Goal: Transaction & Acquisition: Subscribe to service/newsletter

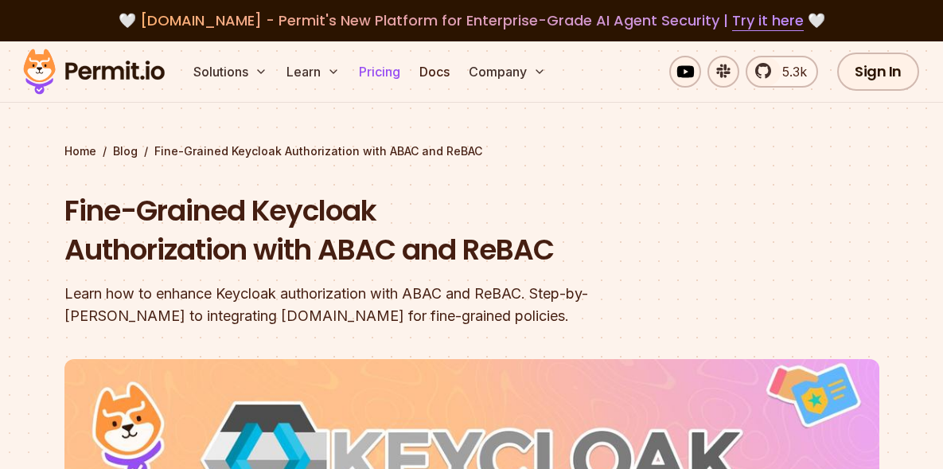
click at [382, 72] on link "Pricing" at bounding box center [380, 72] width 54 height 32
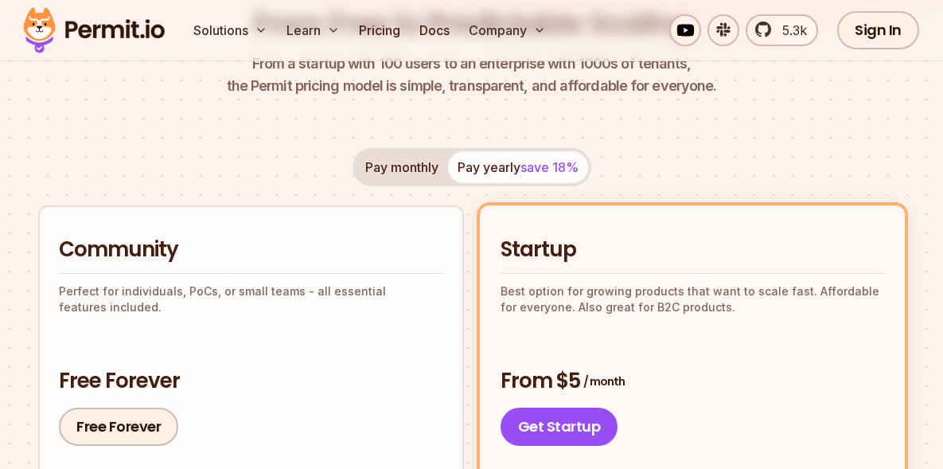
scroll to position [239, 0]
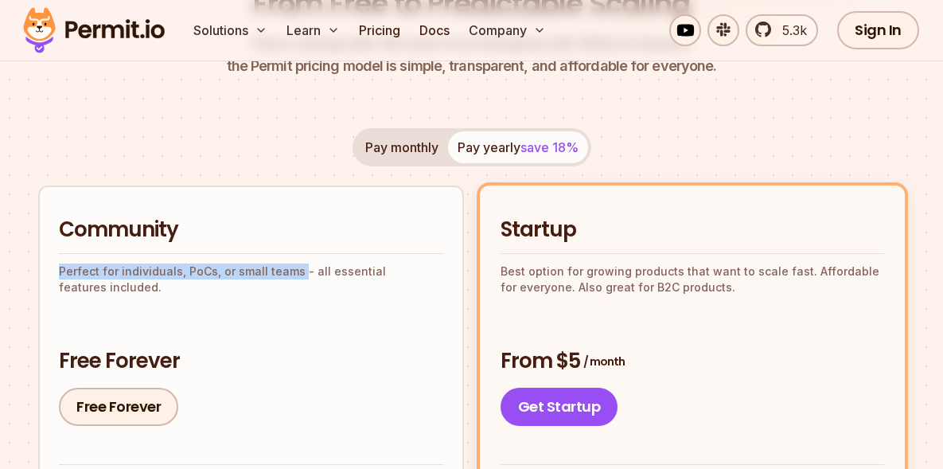
drag, startPoint x: 59, startPoint y: 268, endPoint x: 296, endPoint y: 264, distance: 237.2
click at [296, 264] on p "Perfect for individuals, PoCs, or small teams - all essential features included." at bounding box center [251, 279] width 384 height 32
click at [154, 272] on p "Perfect for individuals, PoCs, or small teams - all essential features included." at bounding box center [251, 279] width 384 height 32
drag, startPoint x: 182, startPoint y: 265, endPoint x: 211, endPoint y: 264, distance: 28.7
click at [211, 264] on p "Perfect for individuals, PoCs, or small teams - all essential features included." at bounding box center [251, 279] width 384 height 32
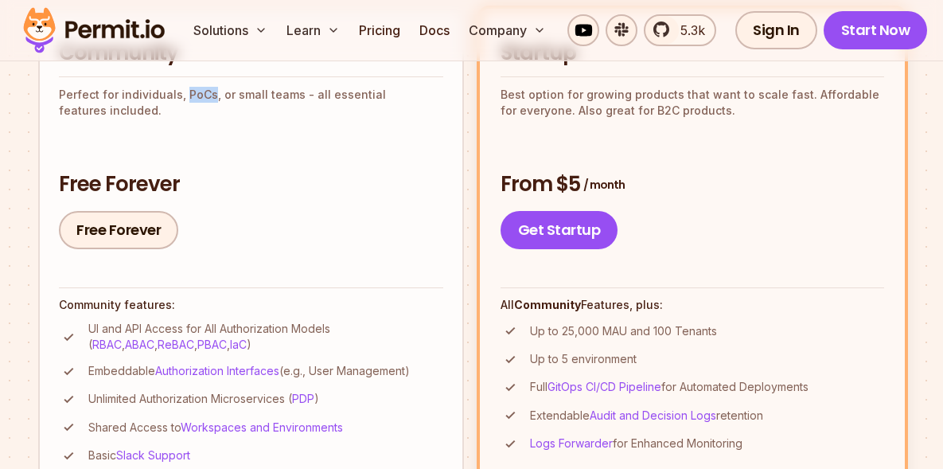
scroll to position [318, 0]
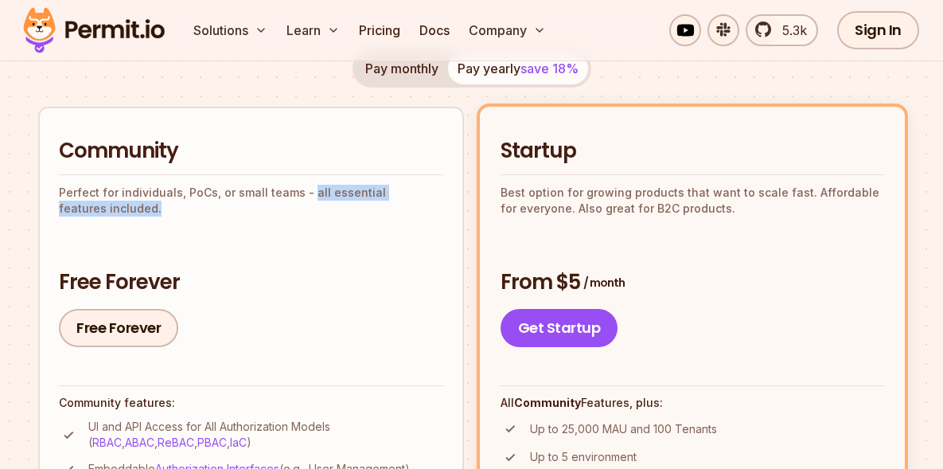
drag, startPoint x: 306, startPoint y: 189, endPoint x: 162, endPoint y: 224, distance: 148.4
click at [162, 224] on div "Community Perfect for individuals, PoCs, or small teams - all essential feature…" at bounding box center [251, 242] width 384 height 210
click at [162, 216] on div "Community Perfect for individuals, PoCs, or small teams - all essential feature…" at bounding box center [251, 242] width 384 height 210
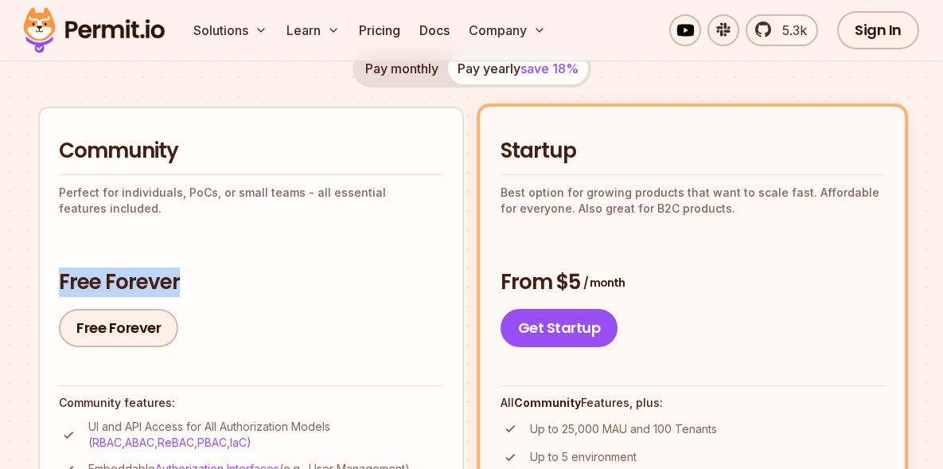
drag, startPoint x: 57, startPoint y: 279, endPoint x: 209, endPoint y: 277, distance: 152.8
click at [209, 277] on li "Community Perfect for individuals, PoCs, or small teams - all essential feature…" at bounding box center [251, 350] width 426 height 486
click at [236, 291] on h3 "Free Forever" at bounding box center [251, 282] width 384 height 29
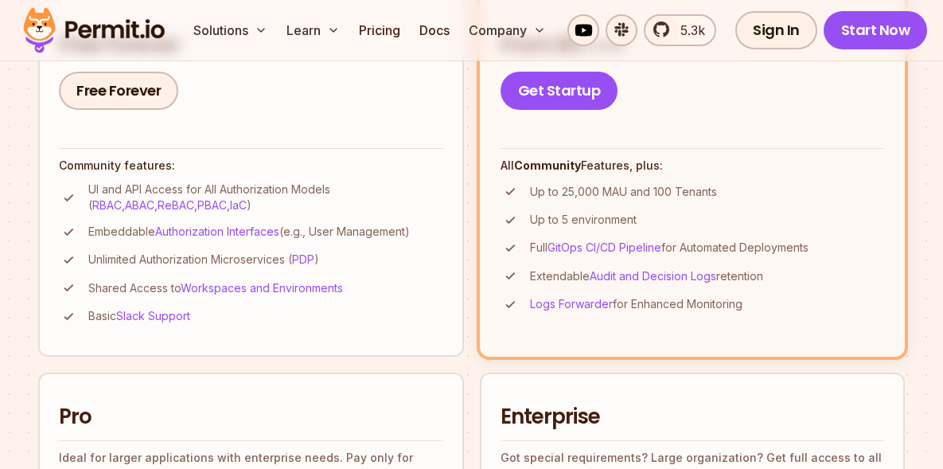
scroll to position [557, 0]
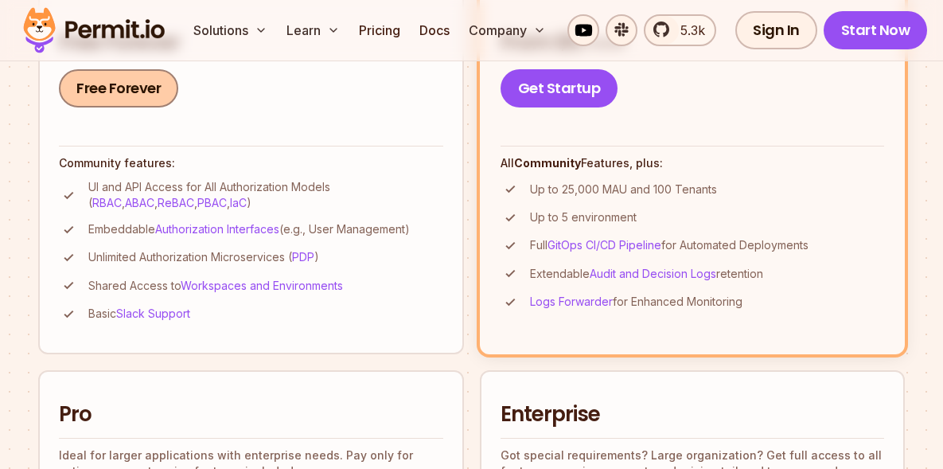
click at [119, 92] on link "Free Forever" at bounding box center [118, 88] width 119 height 38
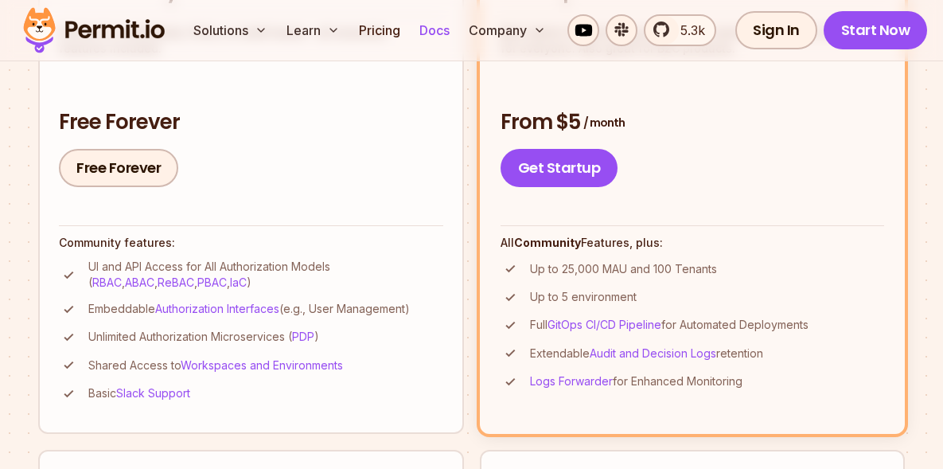
click at [443, 32] on link "Docs" at bounding box center [434, 30] width 43 height 32
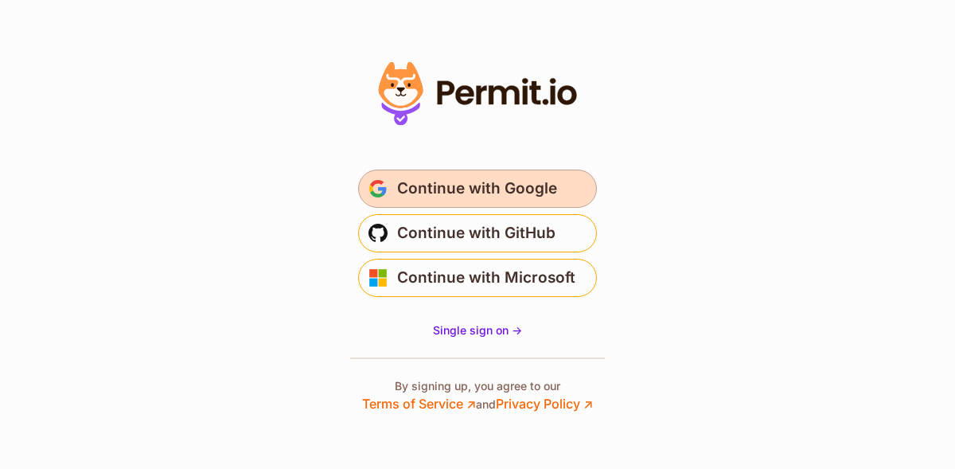
click at [489, 185] on span "Continue with Google" at bounding box center [477, 188] width 160 height 25
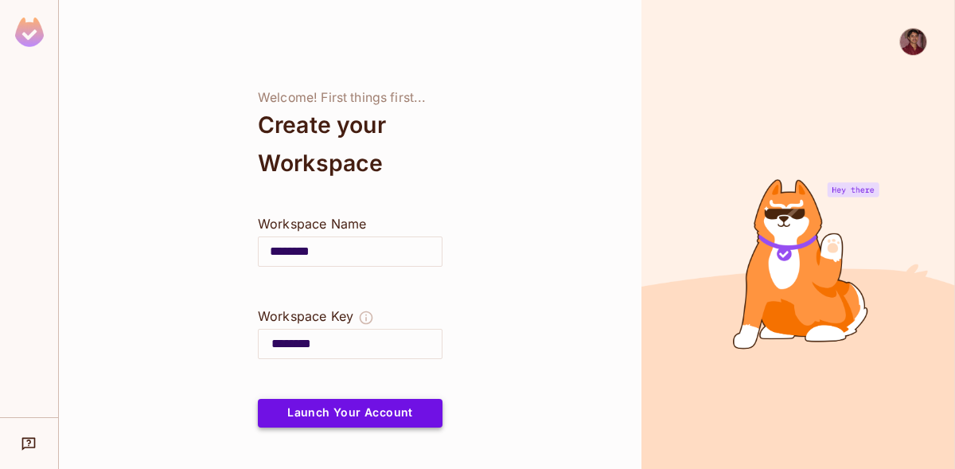
click at [350, 404] on button "Launch Your Account" at bounding box center [350, 413] width 185 height 29
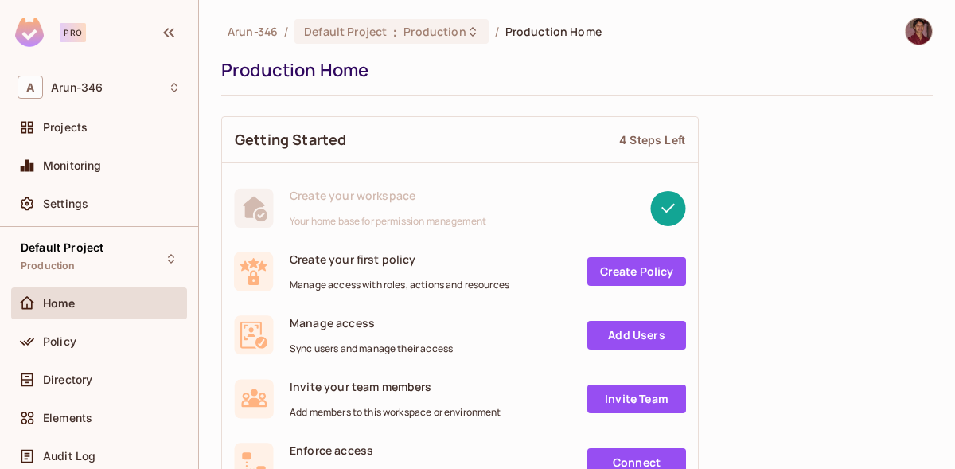
click at [27, 35] on img at bounding box center [29, 32] width 29 height 29
click at [906, 25] on img at bounding box center [919, 31] width 26 height 26
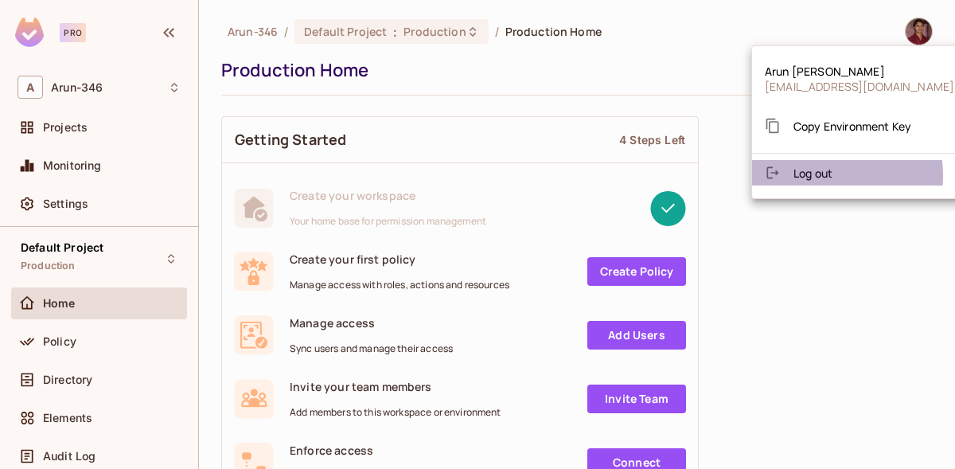
click at [813, 176] on span "Log out" at bounding box center [813, 173] width 39 height 15
